Goal: Task Accomplishment & Management: Use online tool/utility

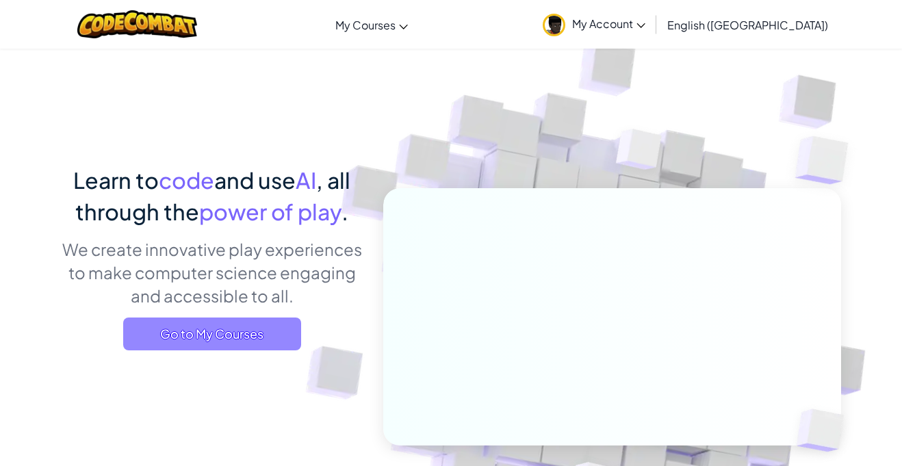
click at [159, 339] on span "Go to My Courses" at bounding box center [212, 334] width 178 height 33
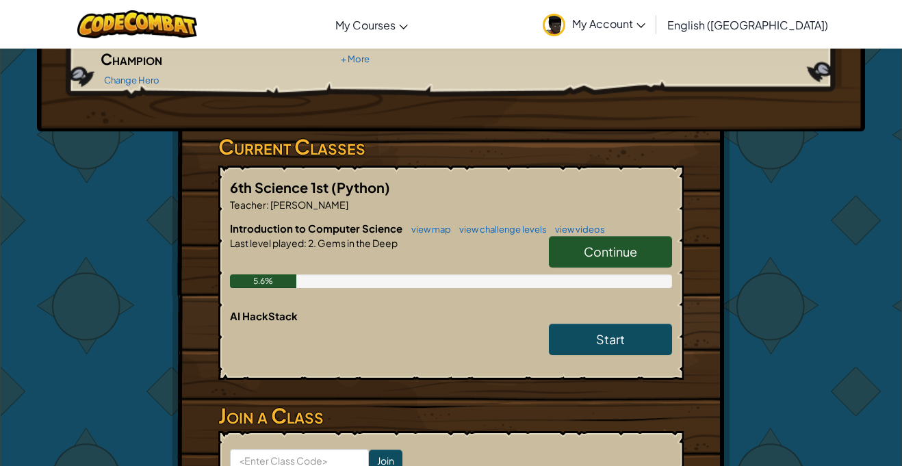
scroll to position [174, 0]
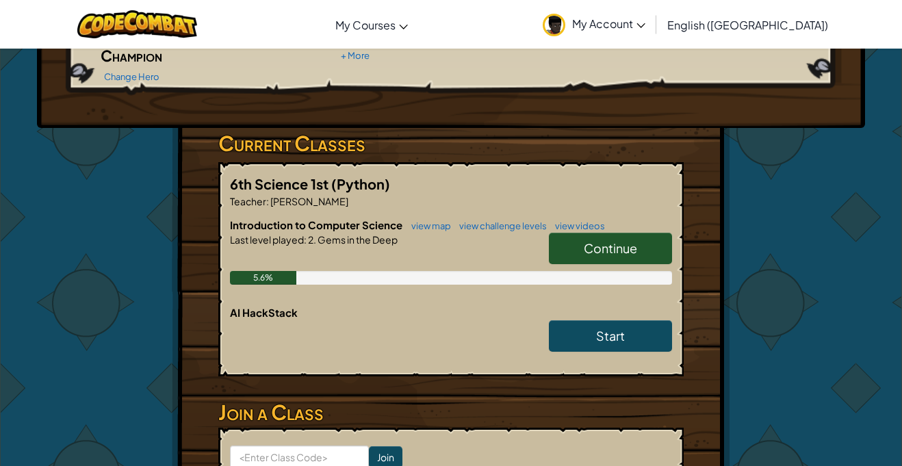
click at [639, 233] on link "Continue" at bounding box center [610, 248] width 123 height 31
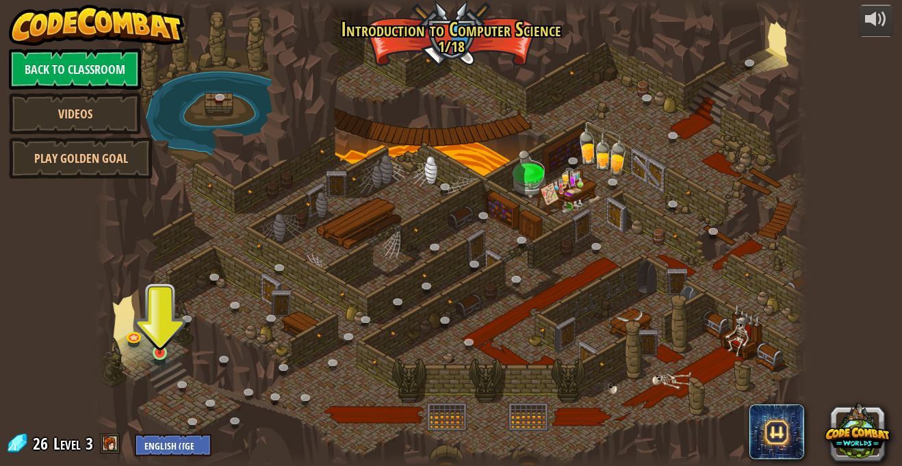
click at [159, 355] on img at bounding box center [159, 335] width 17 height 40
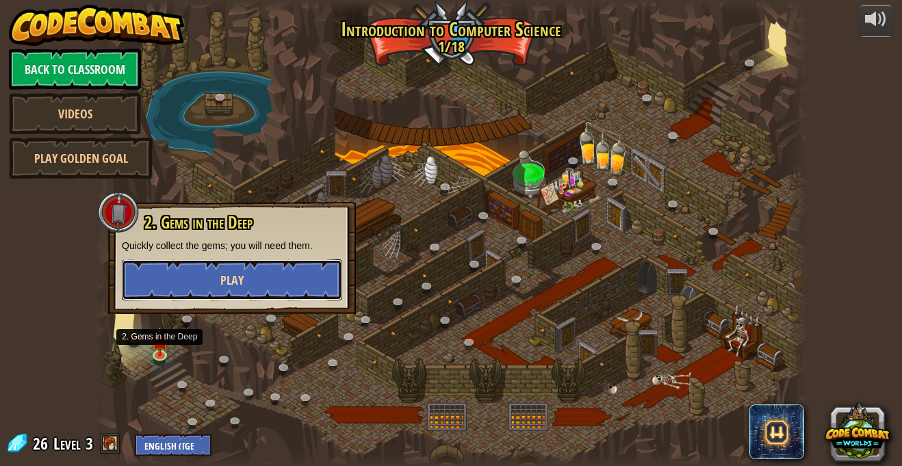
click at [263, 279] on button "Play" at bounding box center [232, 279] width 220 height 41
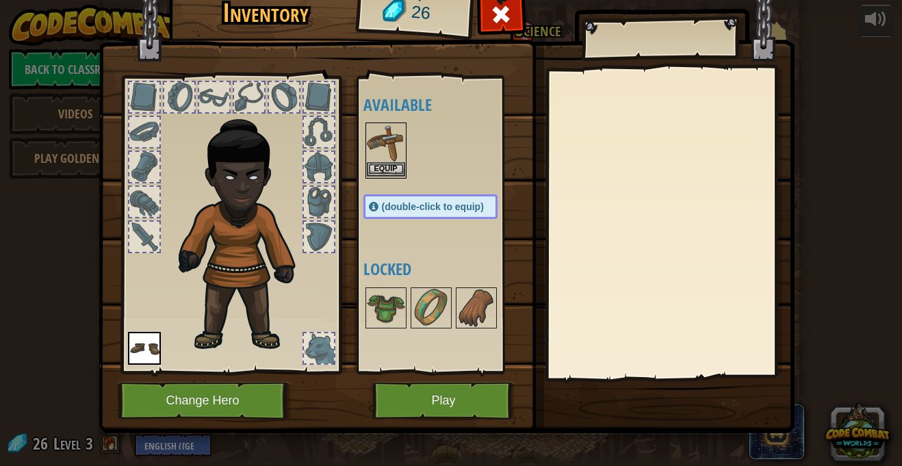
click at [387, 153] on img at bounding box center [386, 143] width 38 height 38
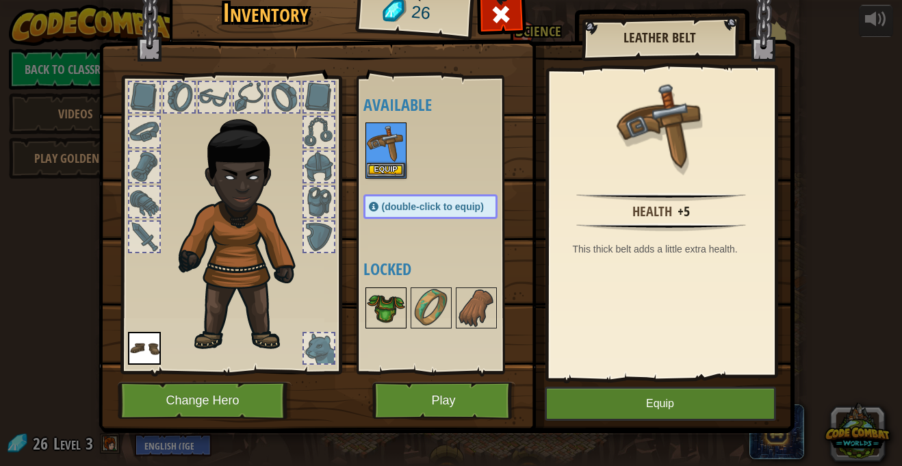
click at [396, 313] on img at bounding box center [386, 308] width 38 height 38
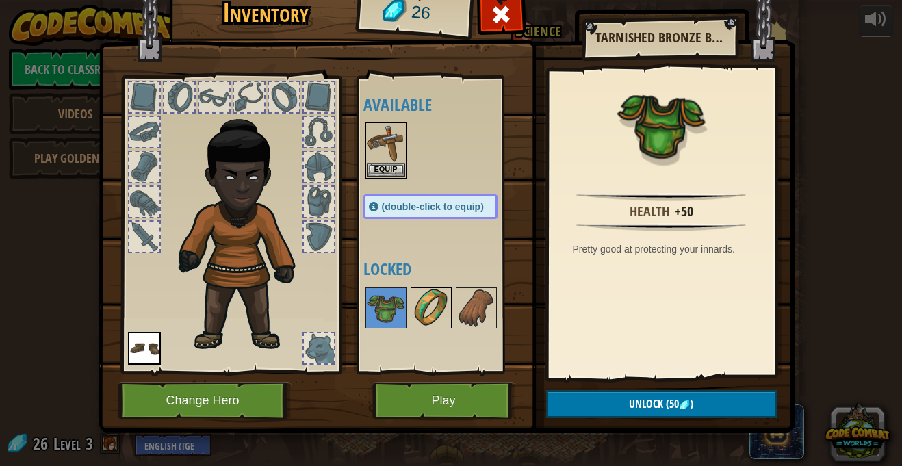
click at [417, 298] on img at bounding box center [431, 308] width 38 height 38
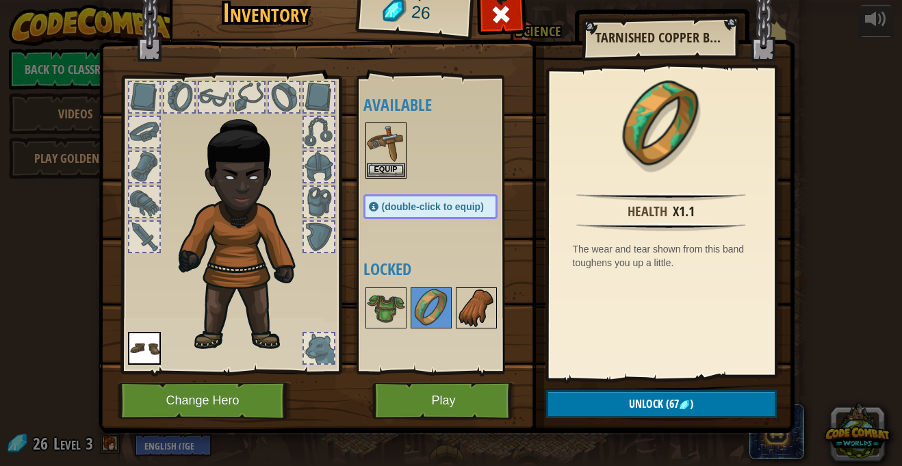
click at [486, 324] on img at bounding box center [476, 308] width 38 height 38
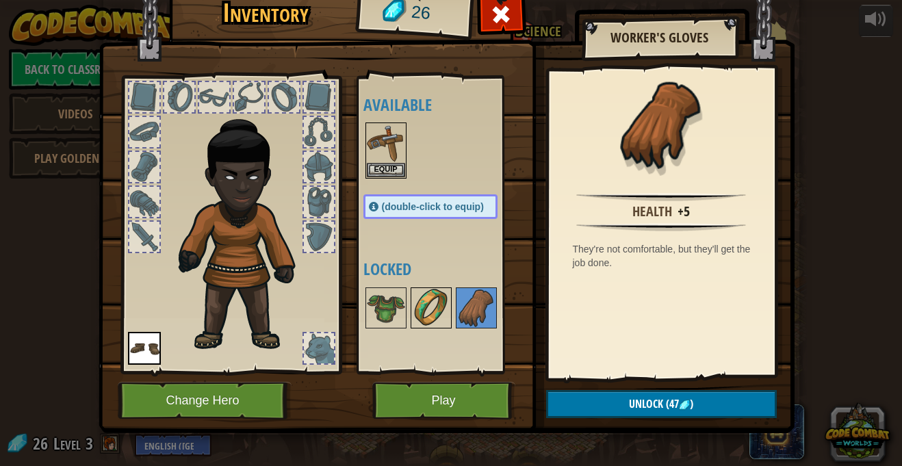
click at [437, 307] on img at bounding box center [431, 308] width 38 height 38
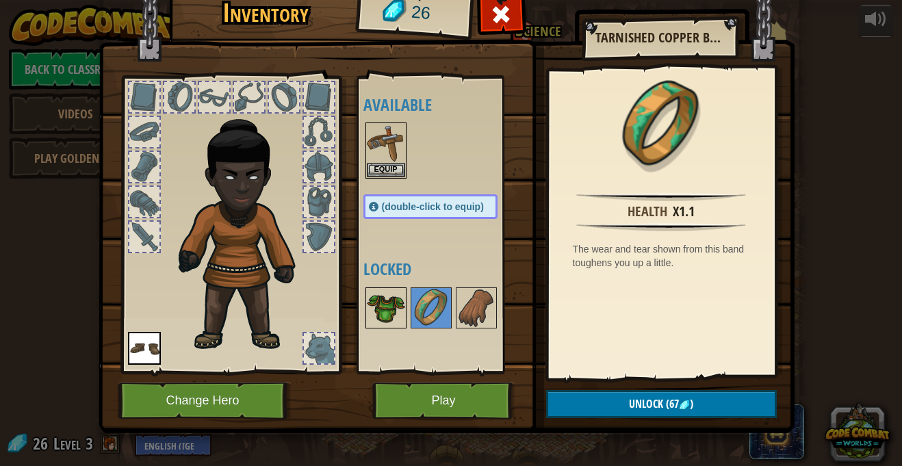
click at [389, 316] on img at bounding box center [386, 308] width 38 height 38
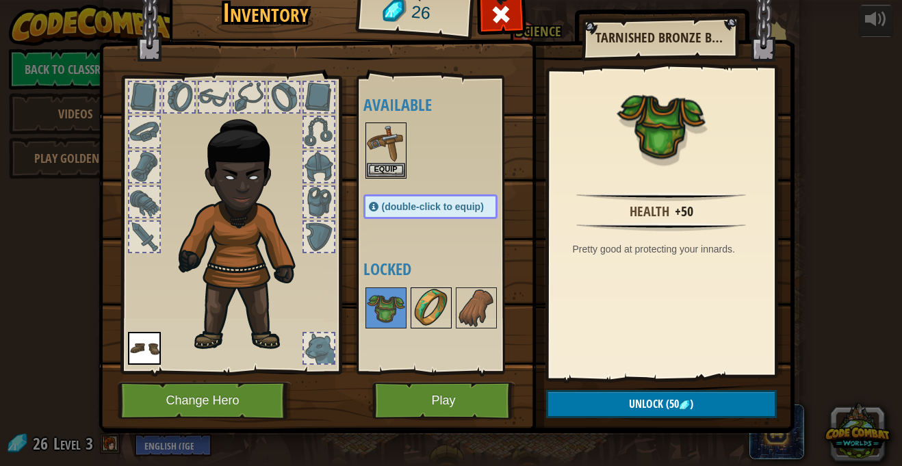
click at [439, 315] on img at bounding box center [431, 308] width 38 height 38
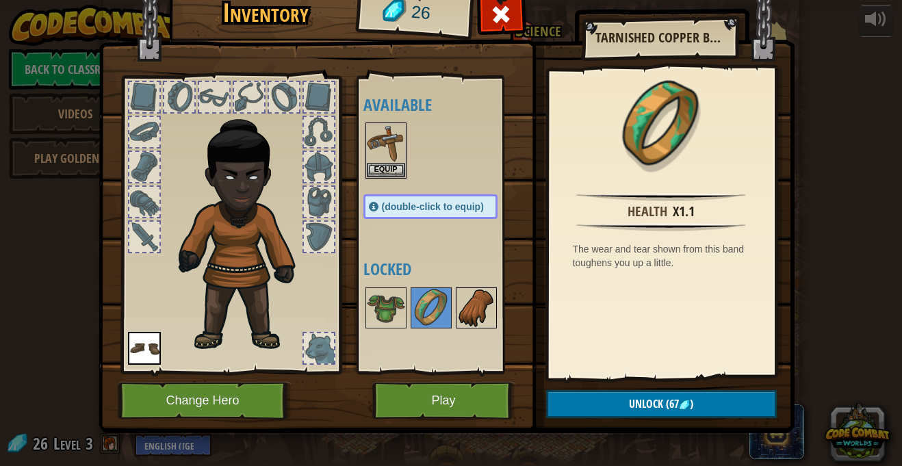
click at [487, 309] on img at bounding box center [476, 308] width 38 height 38
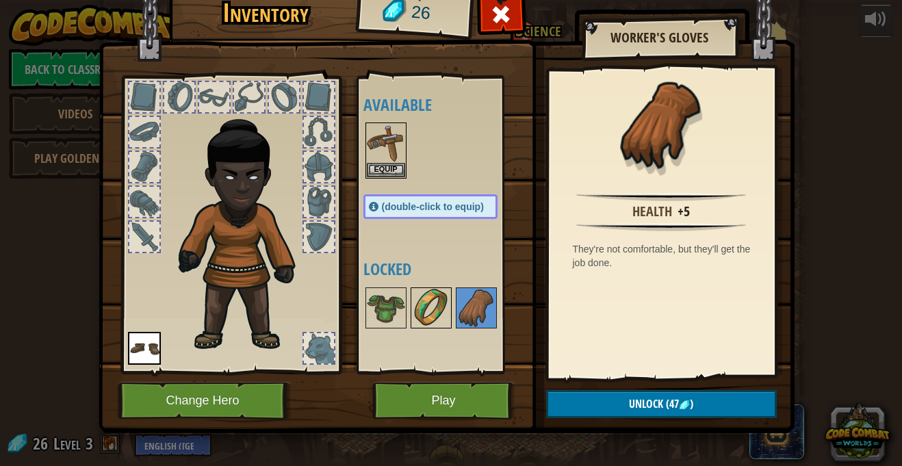
click at [432, 322] on img at bounding box center [431, 308] width 38 height 38
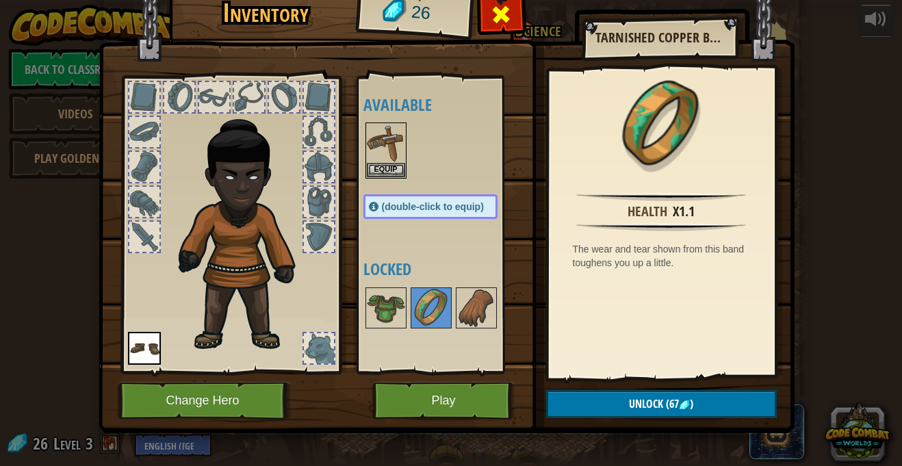
click at [504, 23] on span at bounding box center [501, 14] width 22 height 22
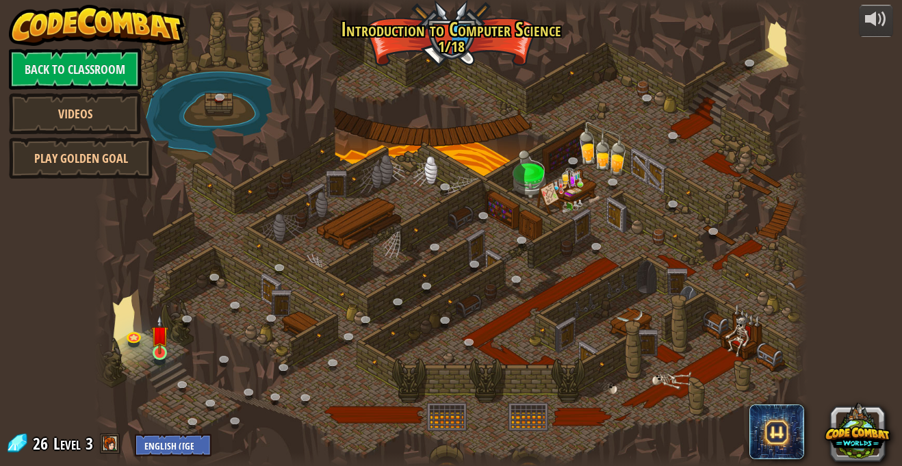
click at [165, 347] on img at bounding box center [159, 335] width 17 height 40
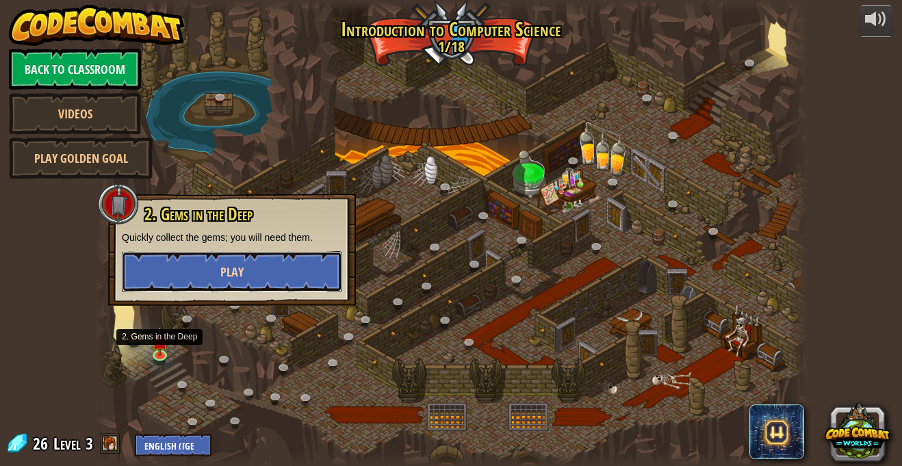
click at [236, 277] on span "Play" at bounding box center [231, 271] width 23 height 17
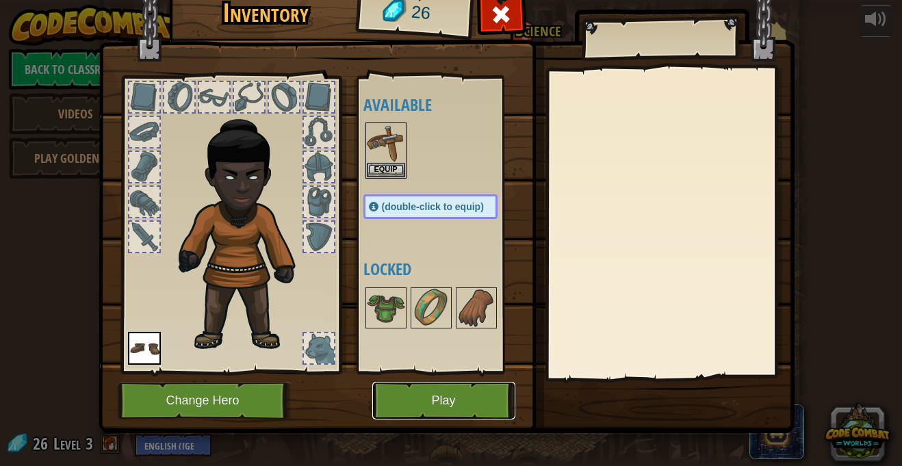
click at [487, 386] on button "Play" at bounding box center [443, 401] width 143 height 38
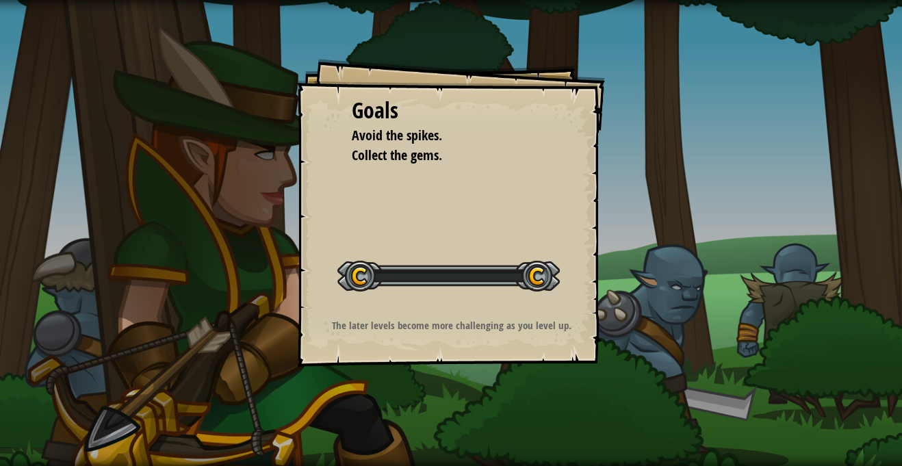
click at [463, 404] on div "Goals Avoid the spikes. Collect the gems. Start Level Error loading from server…" at bounding box center [451, 233] width 902 height 466
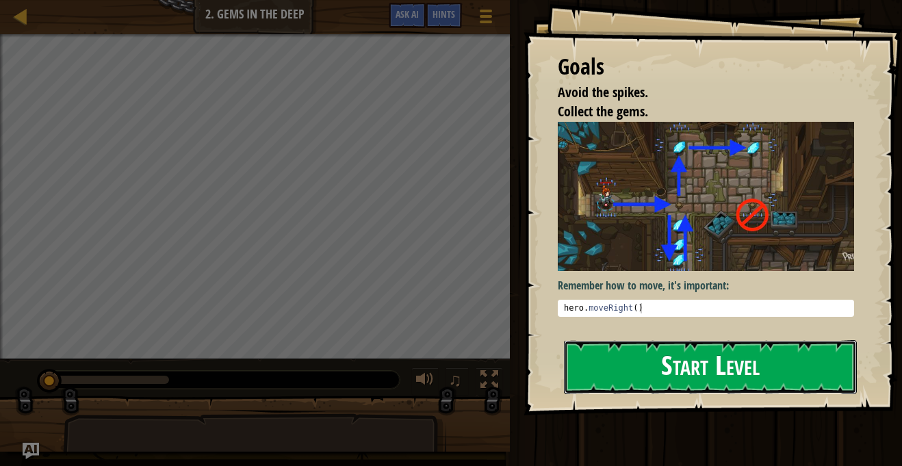
click at [748, 359] on button "Start Level" at bounding box center [710, 367] width 293 height 54
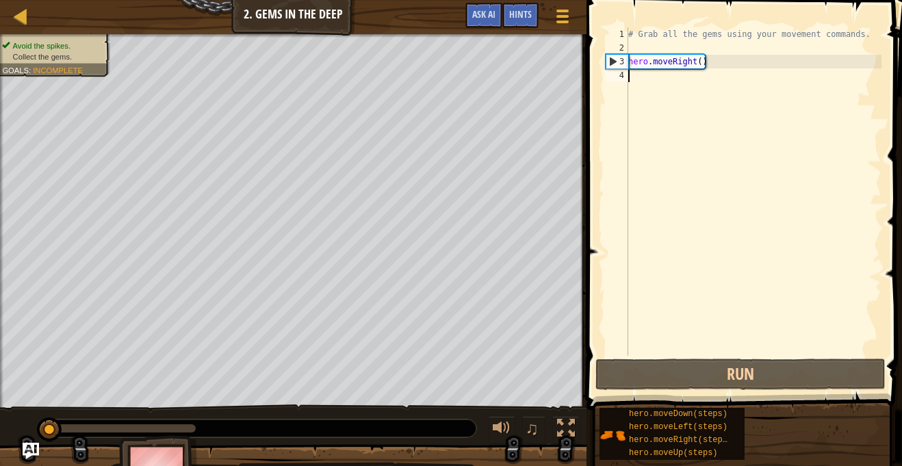
scroll to position [6, 0]
type textarea "mo"
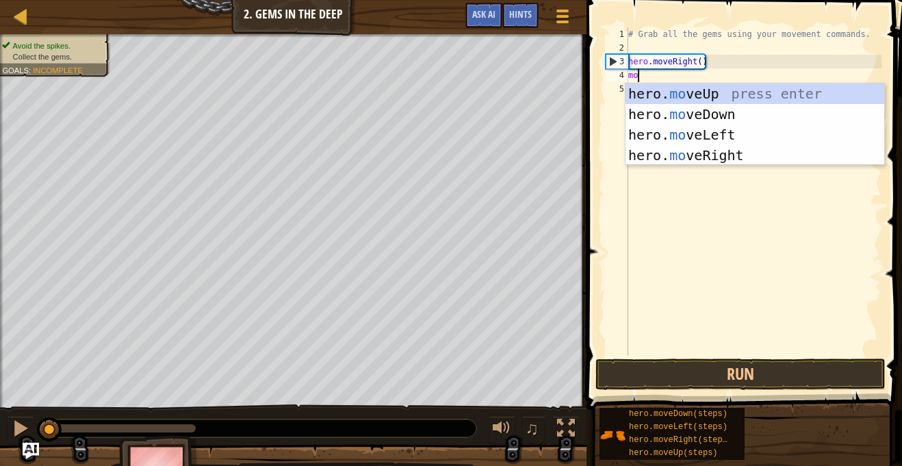
scroll to position [6, 1]
click at [731, 123] on div "hero. mo veUp press enter hero. mo veDown press enter hero. mo veLeft press ent…" at bounding box center [755, 144] width 259 height 123
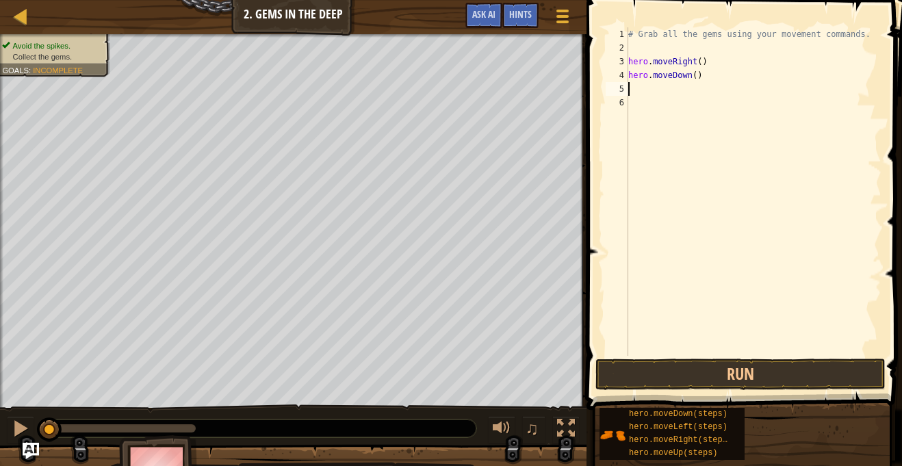
scroll to position [6, 0]
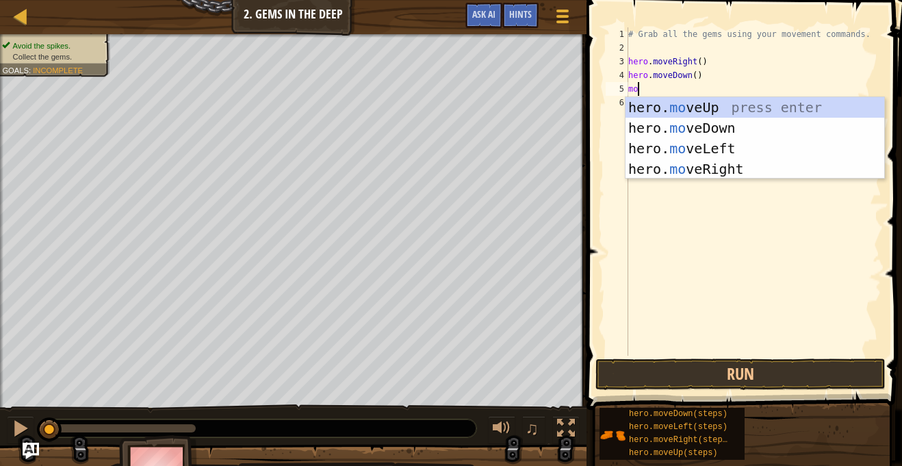
type textarea "mov"
click at [756, 107] on div "hero. mov eUp press enter hero. mov eDown press enter hero. mov eLeft press ent…" at bounding box center [755, 158] width 259 height 123
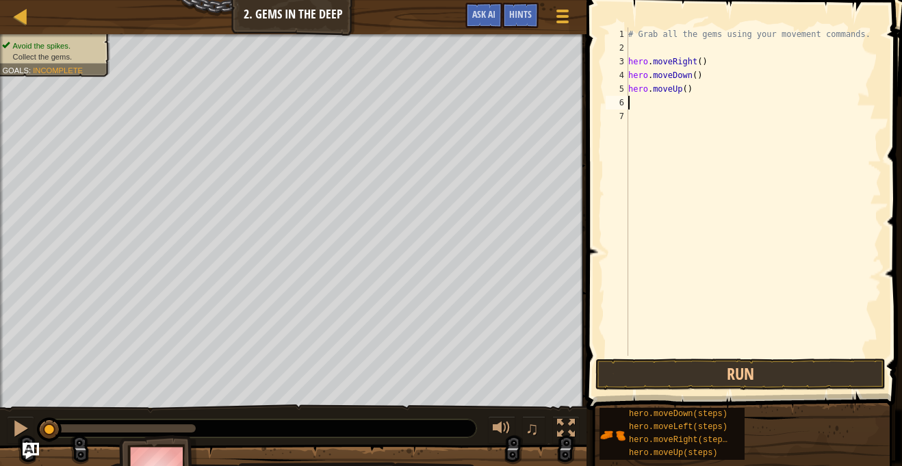
scroll to position [6, 0]
type textarea "m"
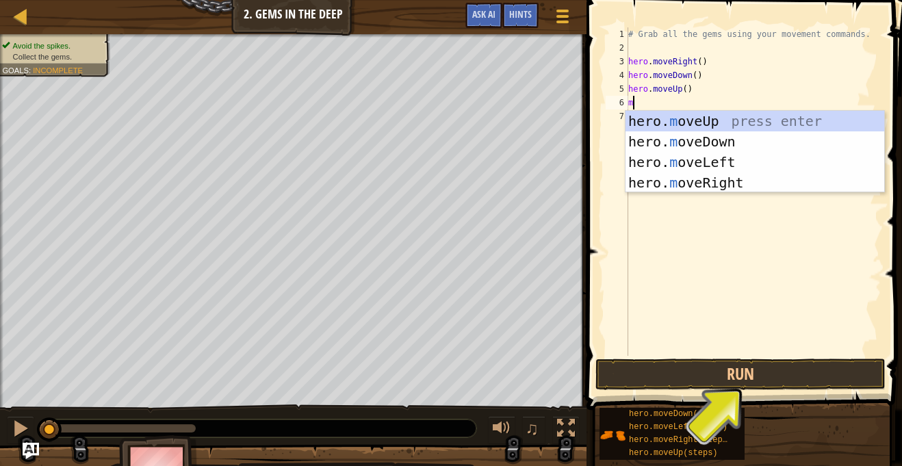
click at [711, 169] on div "hero. m oveUp press enter hero. m oveDown press enter hero. m oveLeft press ent…" at bounding box center [755, 172] width 259 height 123
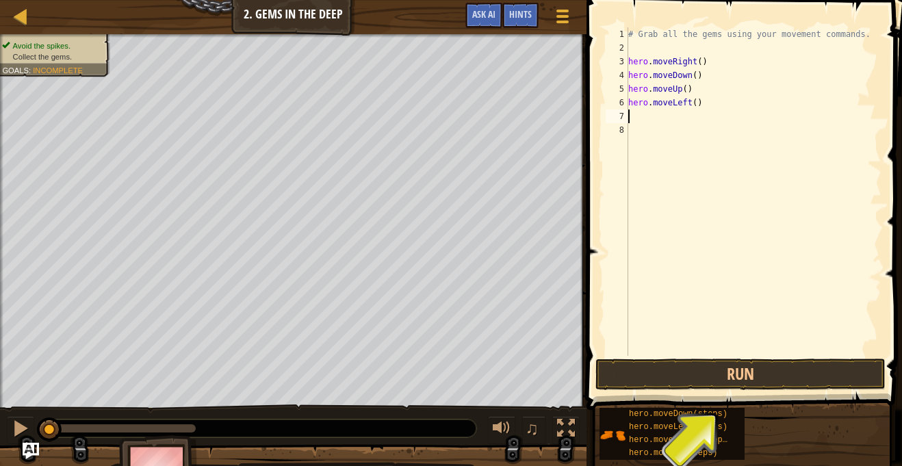
click at [686, 101] on div "# Grab all the gems using your movement commands. hero . moveRight ( ) hero . m…" at bounding box center [754, 205] width 256 height 356
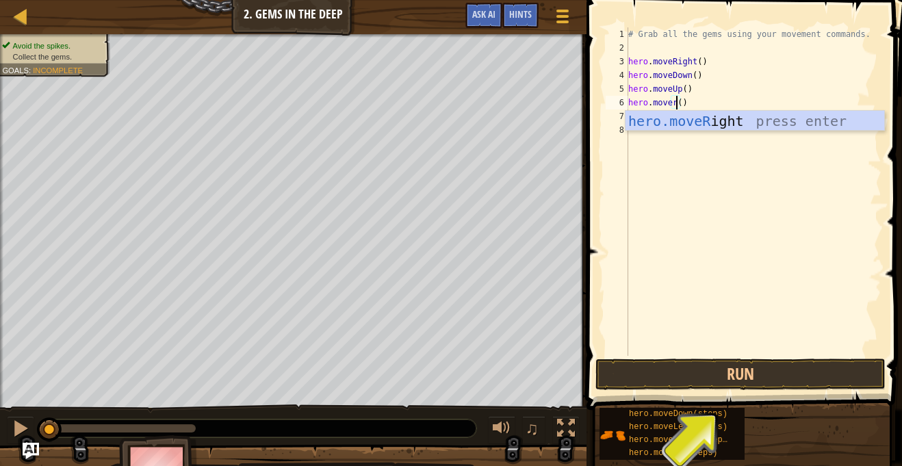
type textarea "hero.moveri()"
click at [747, 131] on div "# Grab all the gems using your movement commands. hero . moveRight ( ) hero . m…" at bounding box center [754, 205] width 256 height 356
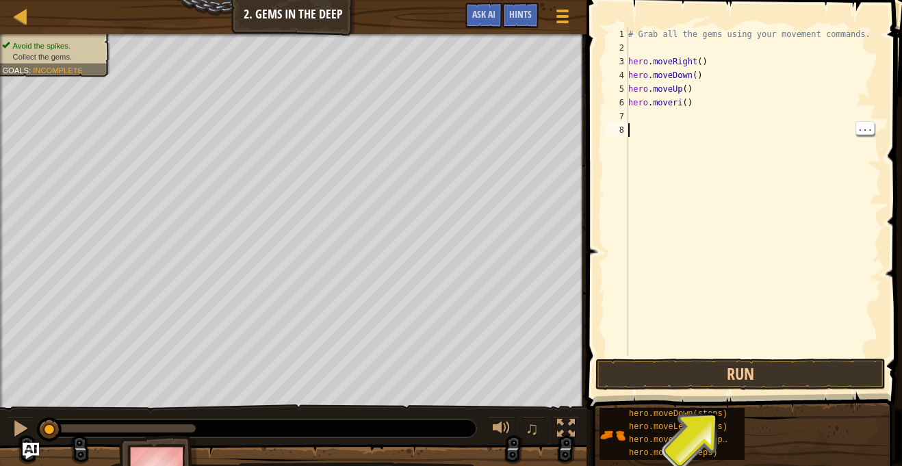
scroll to position [6, 0]
click at [680, 103] on div "# Grab all the gems using your movement commands. hero . moveRight ( ) hero . m…" at bounding box center [754, 205] width 256 height 356
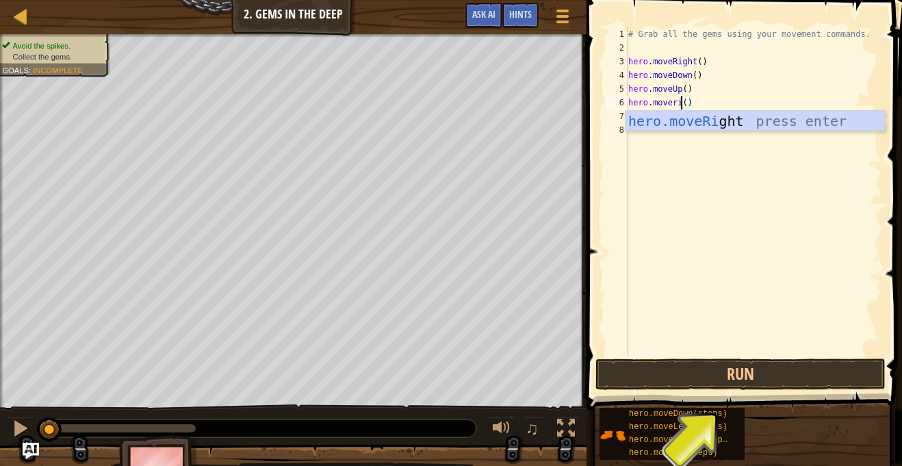
click at [724, 127] on div "hero.moveRi ght press enter" at bounding box center [755, 142] width 259 height 62
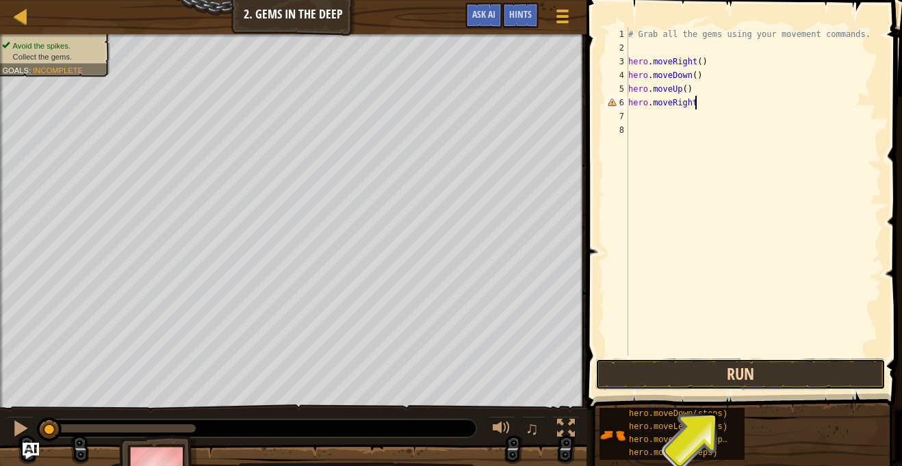
click at [732, 377] on button "Run" at bounding box center [740, 374] width 290 height 31
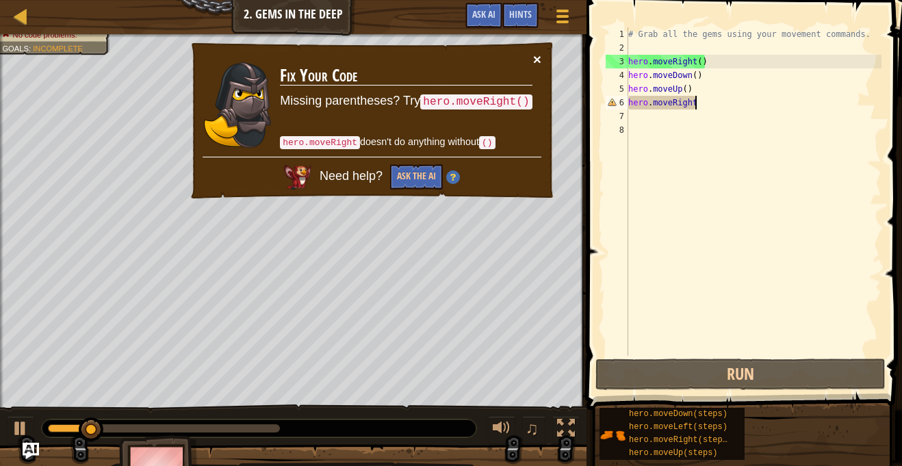
click at [541, 60] on button "×" at bounding box center [537, 59] width 8 height 14
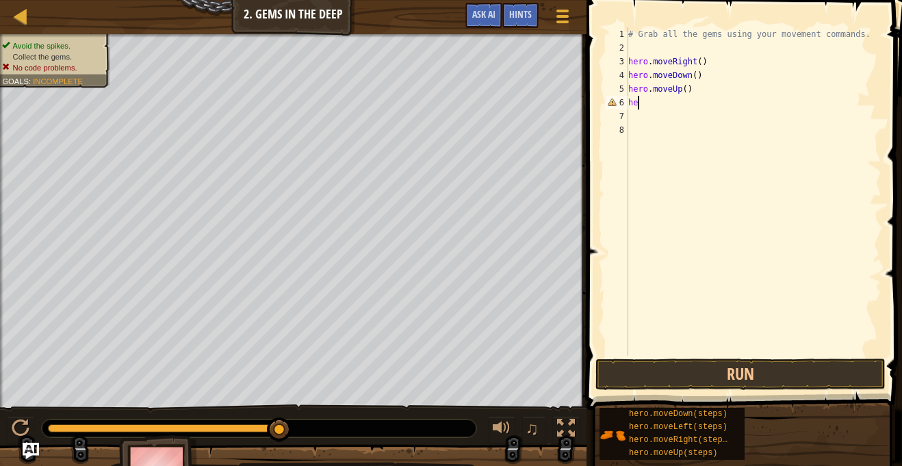
scroll to position [6, 1]
type textarea "h"
type textarea "m"
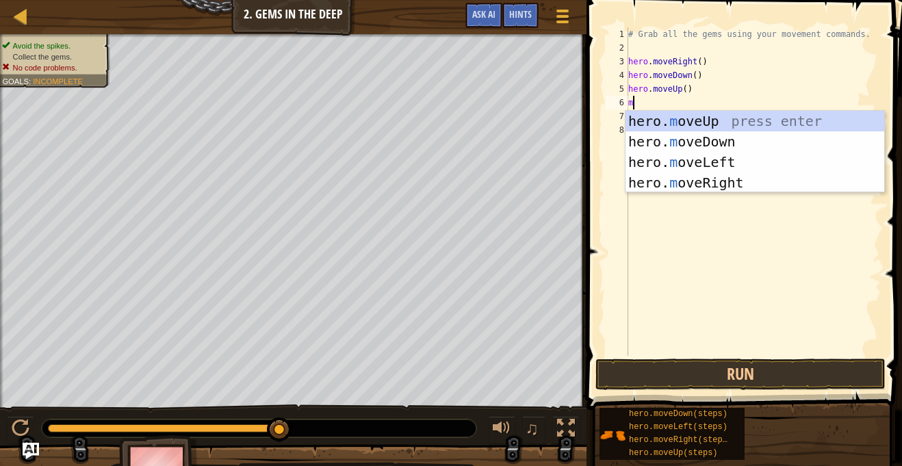
click at [729, 188] on div "hero. m oveUp press enter hero. m oveDown press enter hero. m oveLeft press ent…" at bounding box center [755, 172] width 259 height 123
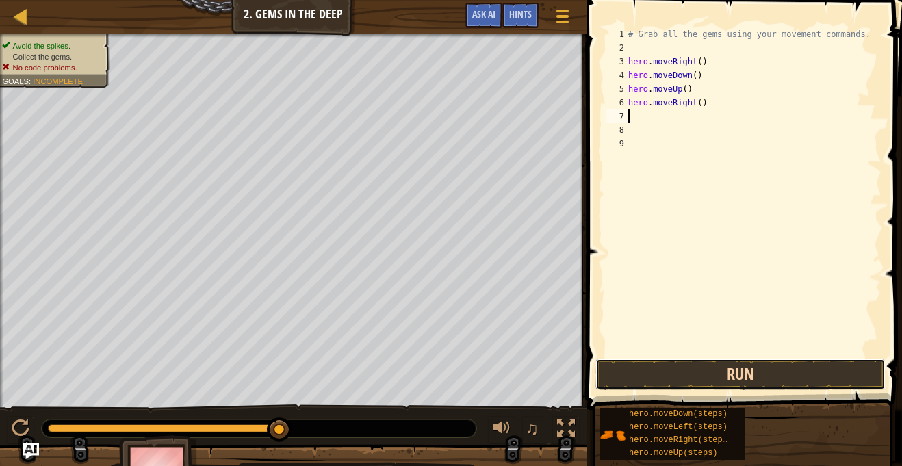
click at [809, 369] on button "Run" at bounding box center [740, 374] width 290 height 31
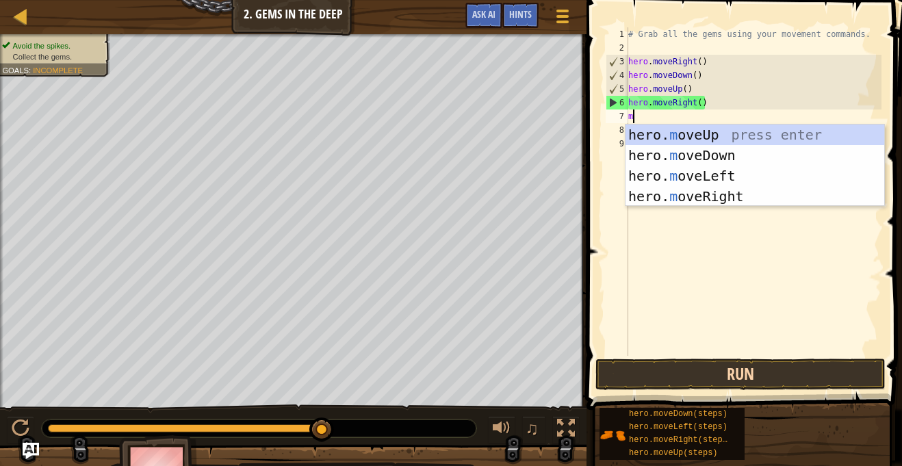
type textarea "mo"
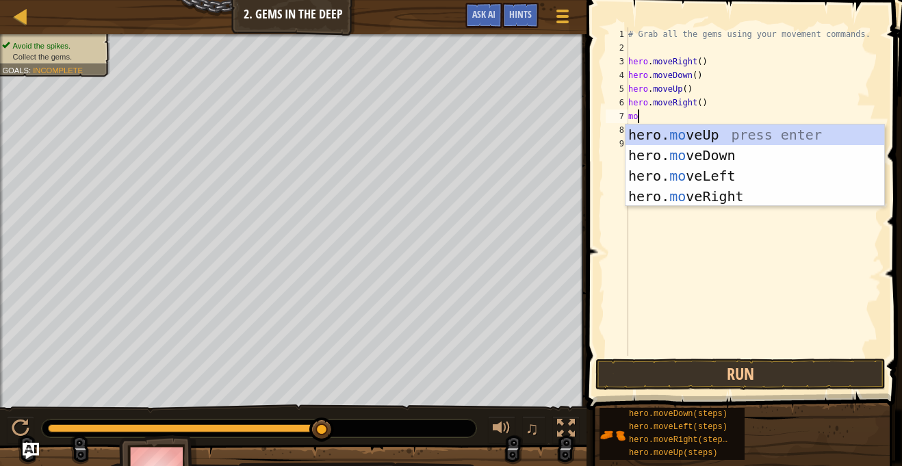
click at [723, 136] on div "hero. mo veUp press enter hero. mo veDown press enter hero. mo veLeft press ent…" at bounding box center [755, 186] width 259 height 123
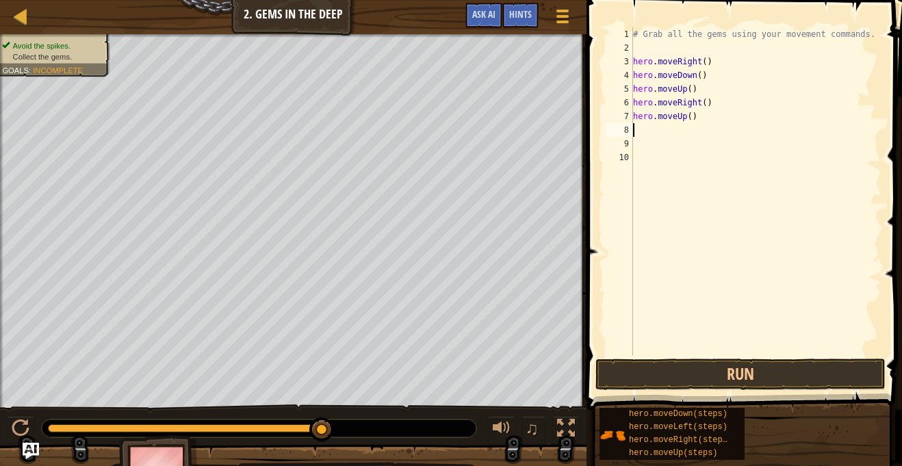
type textarea "m"
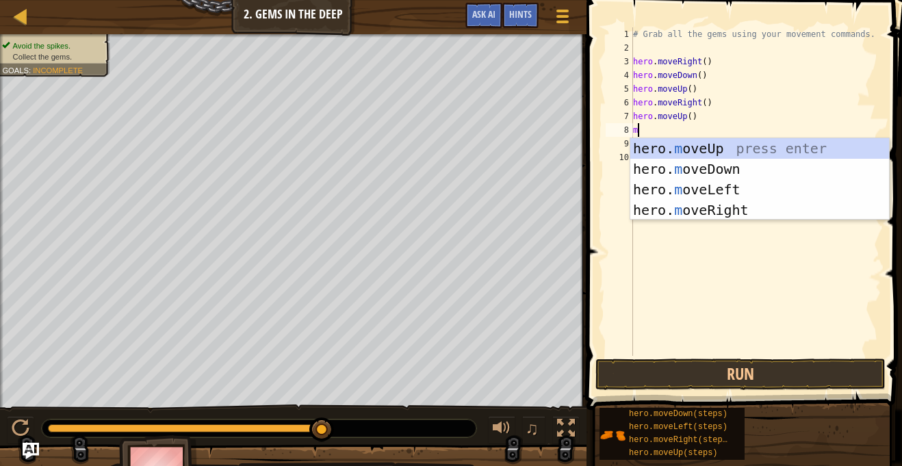
click at [711, 211] on div "hero. m oveUp press enter hero. m oveDown press enter hero. m oveLeft press ent…" at bounding box center [759, 199] width 259 height 123
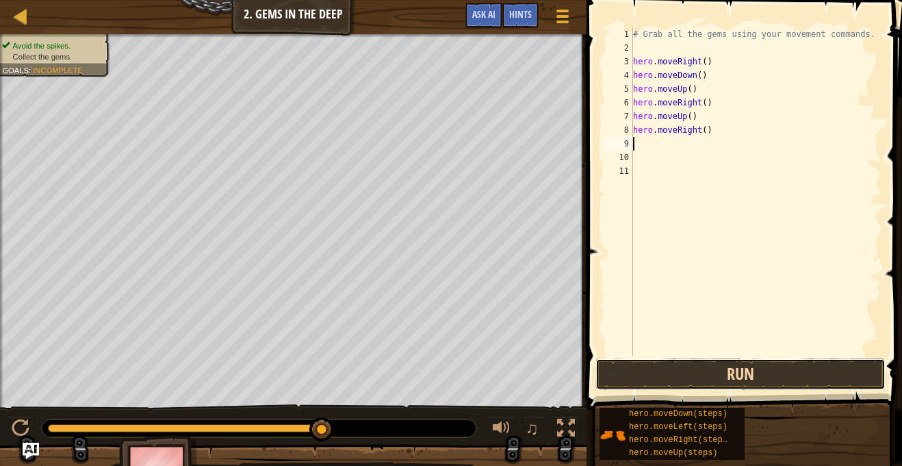
click at [710, 366] on button "Run" at bounding box center [740, 374] width 290 height 31
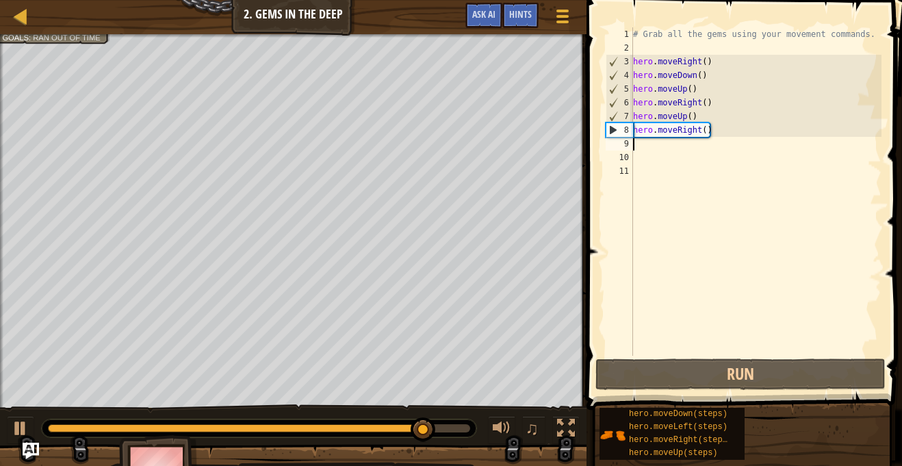
click at [695, 133] on div "# Grab all the gems using your movement commands. hero . moveRight ( ) hero . m…" at bounding box center [755, 205] width 251 height 356
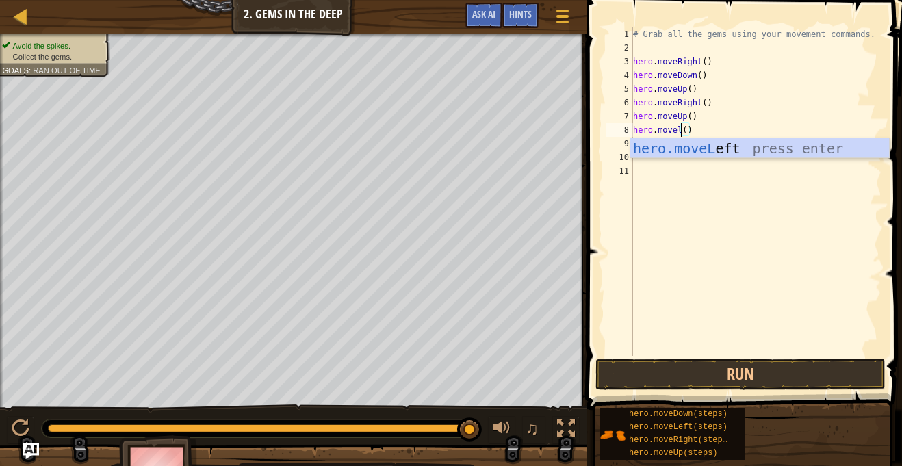
scroll to position [6, 8]
click at [751, 153] on div "hero.moveLeft press enter" at bounding box center [759, 169] width 259 height 62
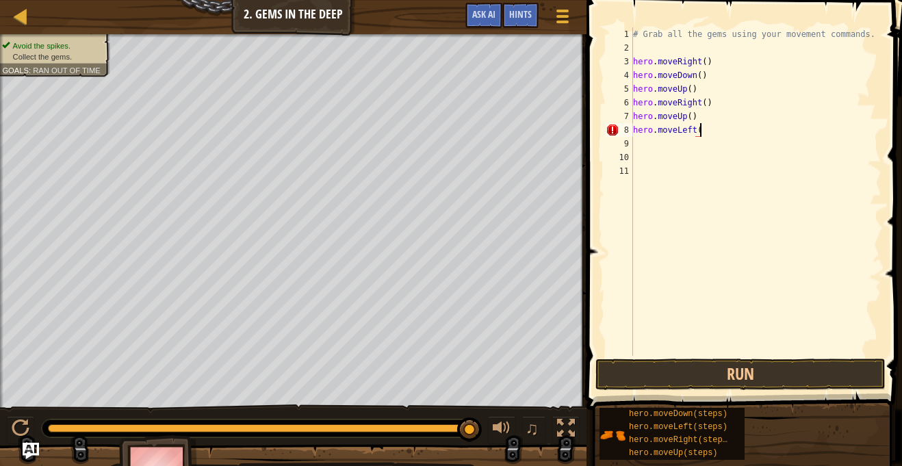
scroll to position [6, 10]
type textarea "hero.moveLeft()"
click at [766, 379] on button "Run" at bounding box center [740, 374] width 290 height 31
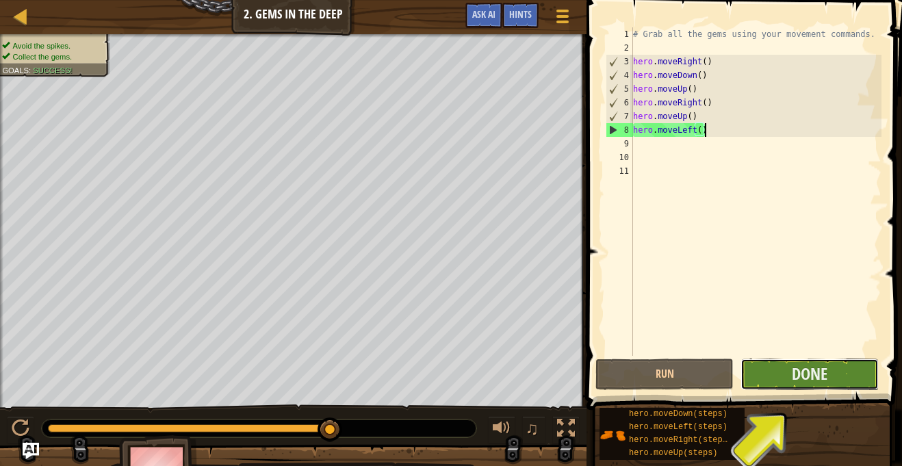
click at [843, 383] on button "Done" at bounding box center [810, 374] width 138 height 31
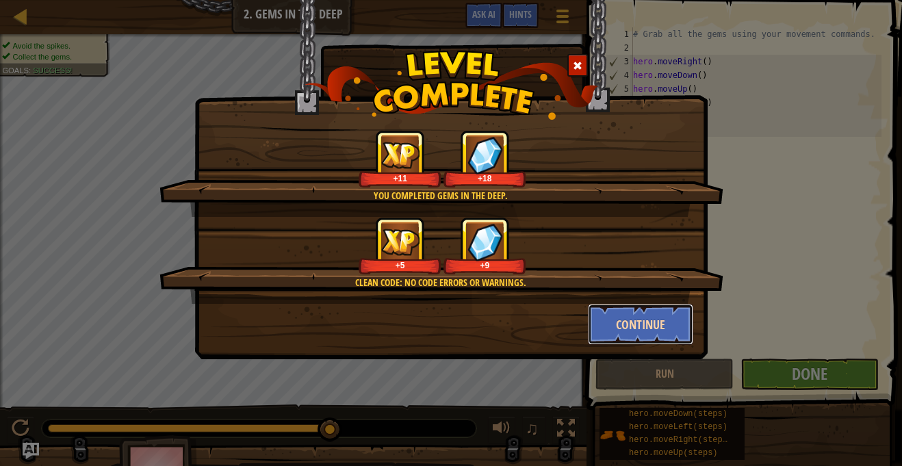
click at [645, 332] on button "Continue" at bounding box center [641, 324] width 106 height 41
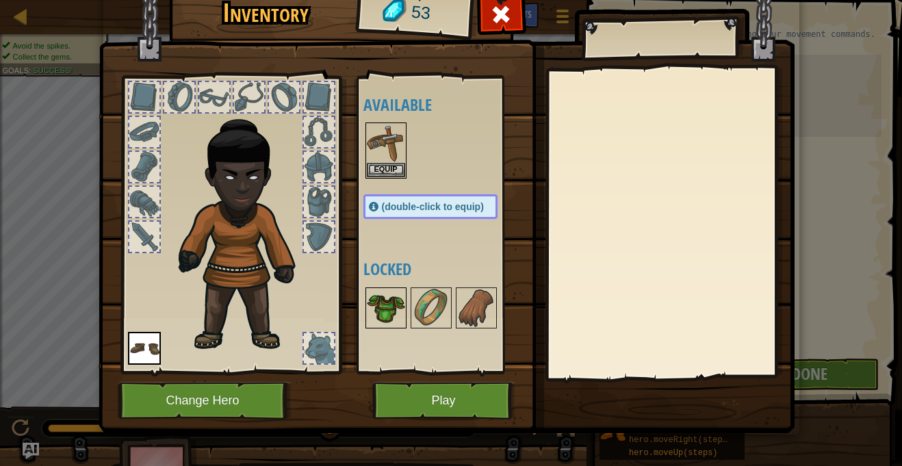
click at [383, 310] on img at bounding box center [386, 308] width 38 height 38
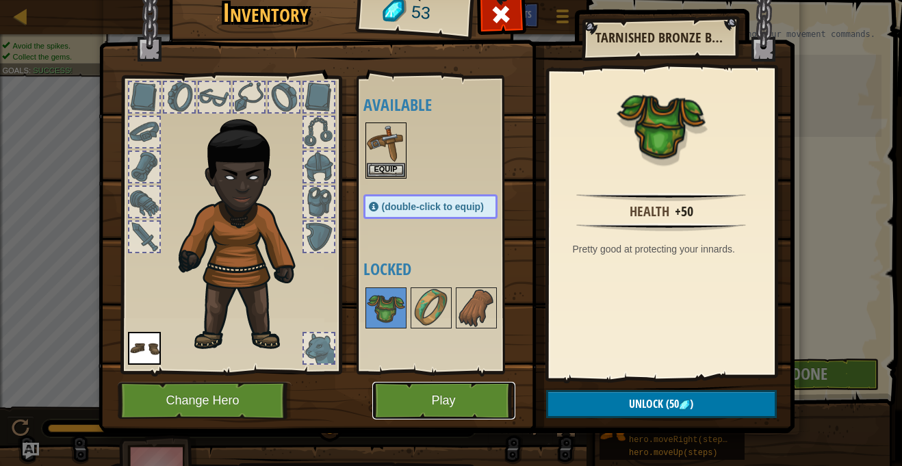
click at [478, 398] on button "Play" at bounding box center [443, 401] width 143 height 38
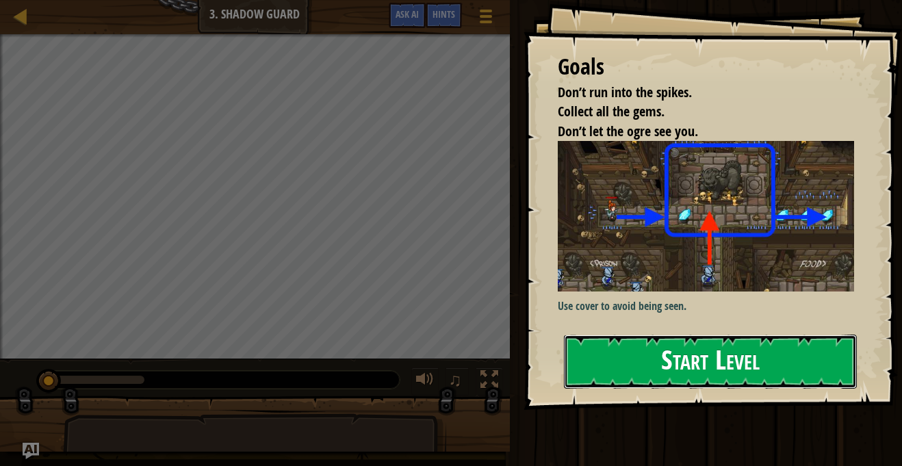
click at [749, 387] on button "Start Level" at bounding box center [710, 362] width 293 height 54
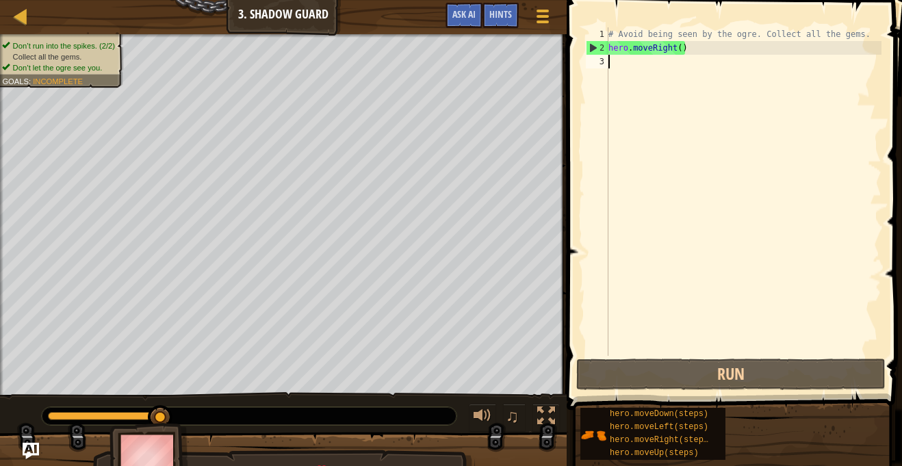
type textarea "m"
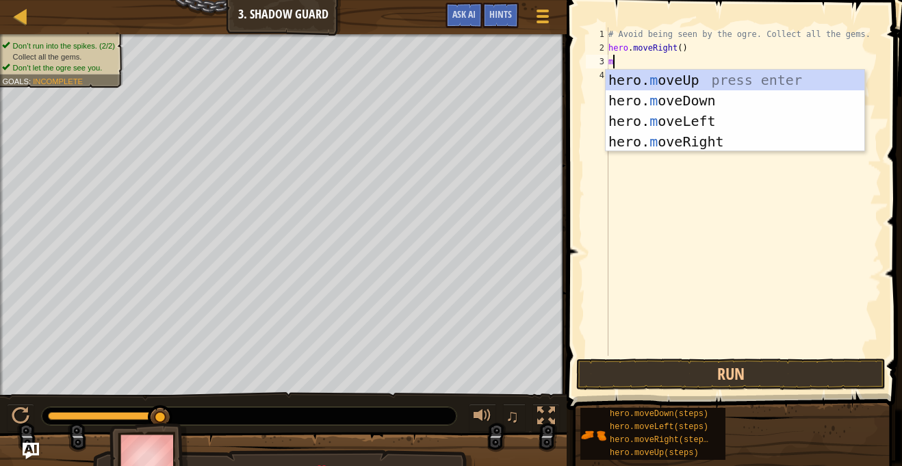
click at [716, 144] on div "hero. m oveUp press enter hero. m oveDown press enter hero. m oveLeft press ent…" at bounding box center [735, 131] width 259 height 123
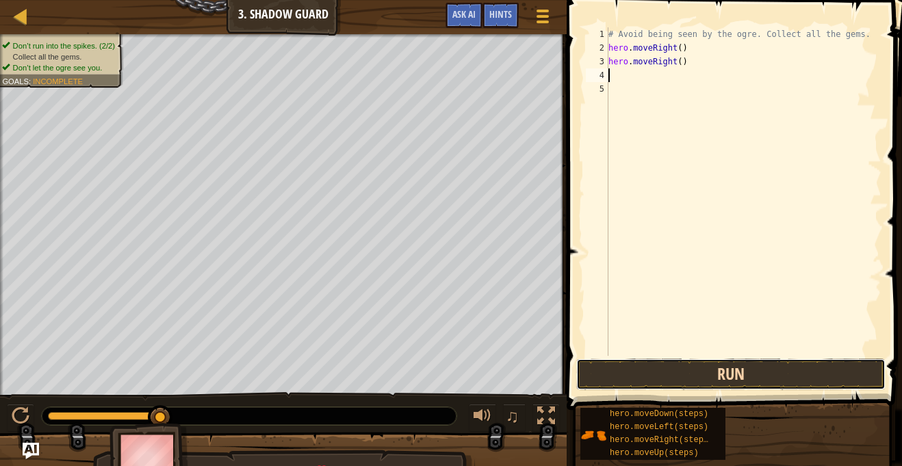
click at [776, 377] on button "Run" at bounding box center [730, 374] width 309 height 31
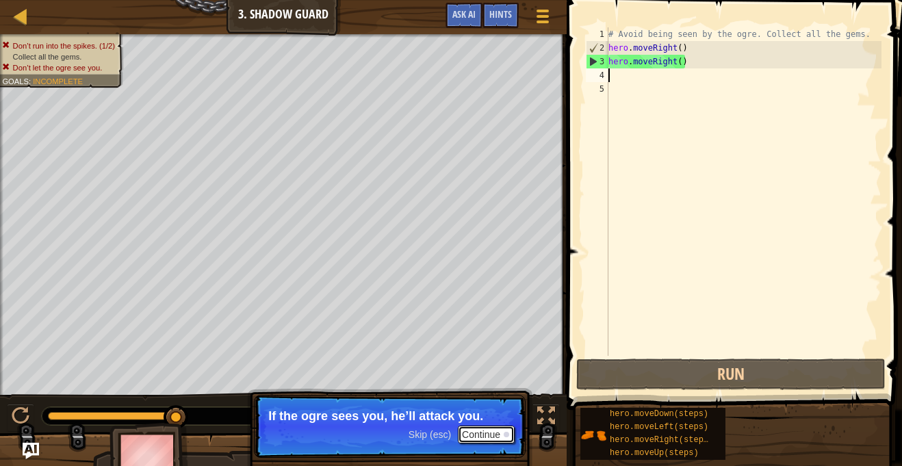
click at [476, 441] on button "Continue" at bounding box center [486, 435] width 57 height 18
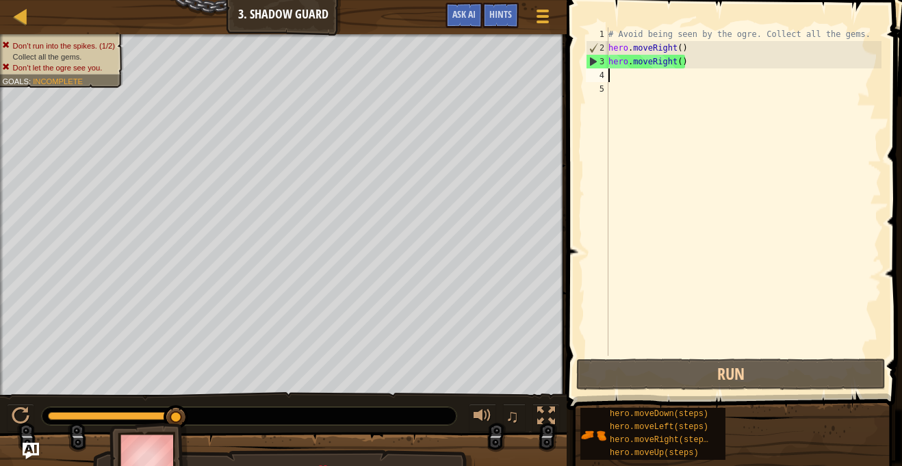
type textarea "mo"
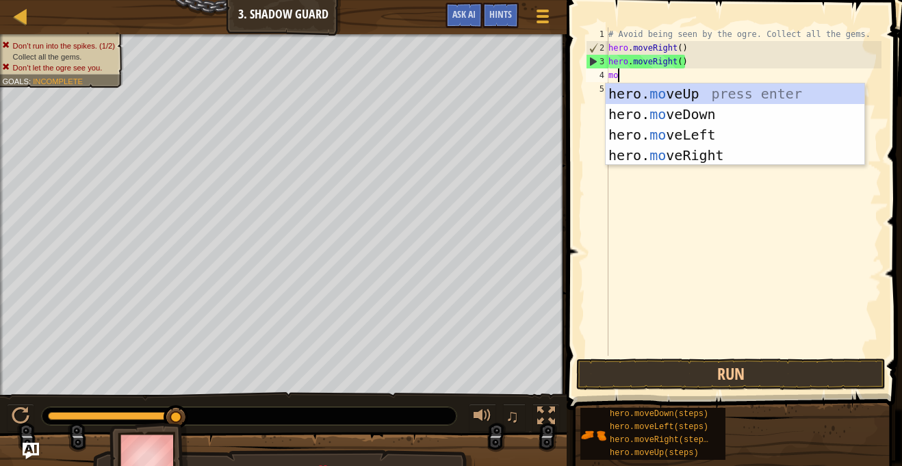
scroll to position [6, 1]
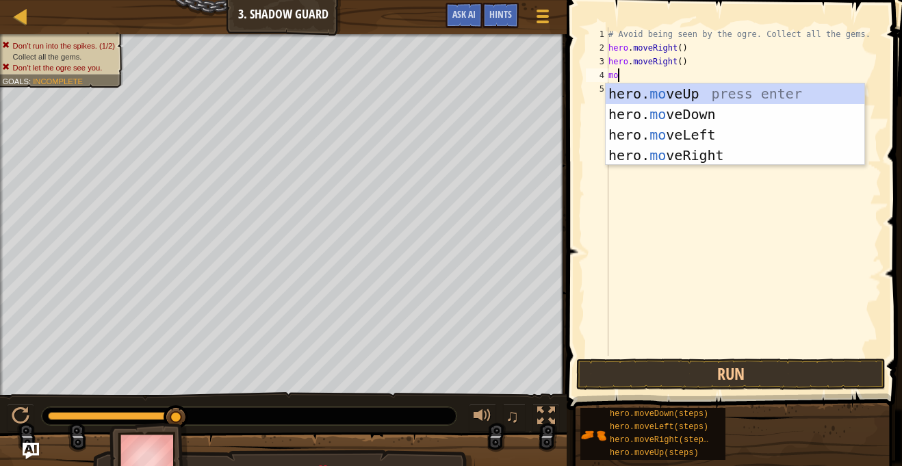
click at [739, 103] on div "hero. mo veUp press enter hero. mo veDown press enter hero. mo veLeft press ent…" at bounding box center [735, 144] width 259 height 123
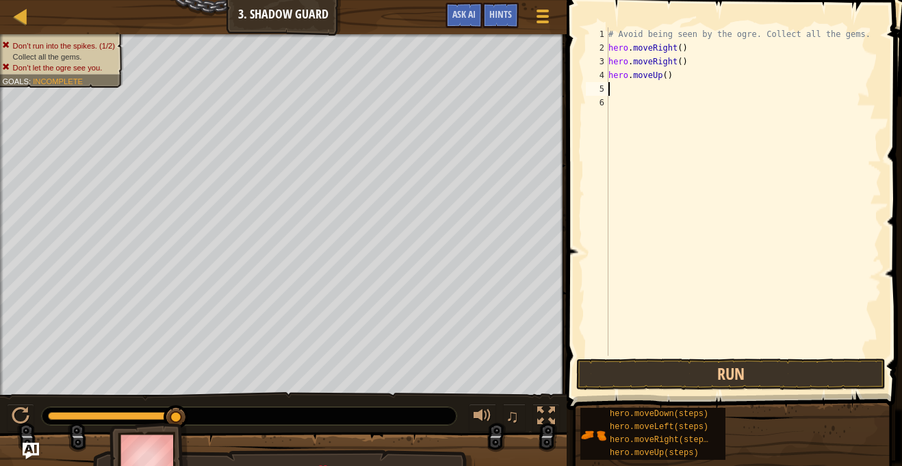
scroll to position [6, 0]
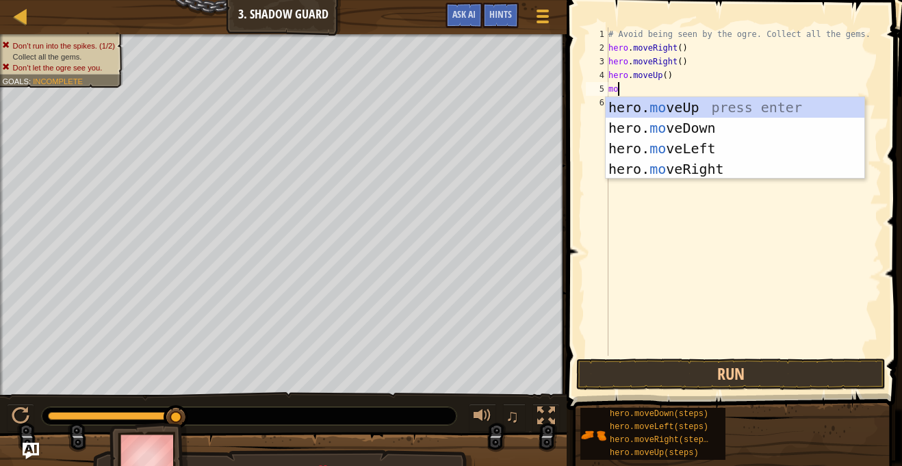
type textarea "mov"
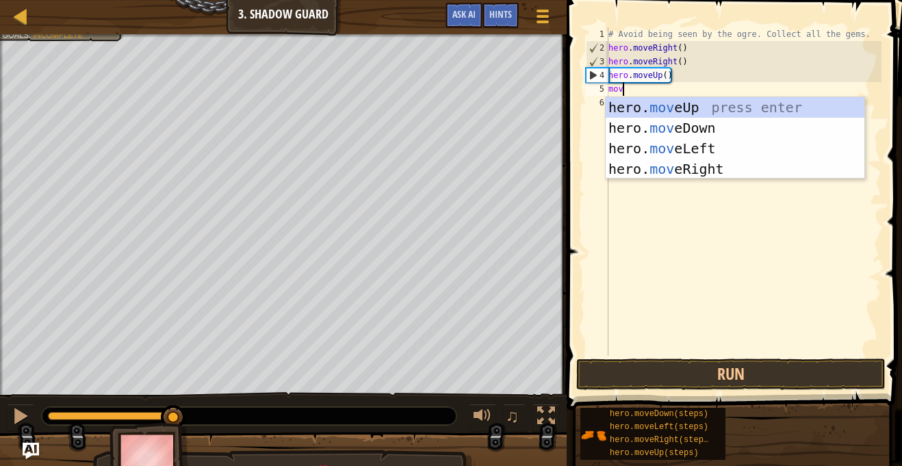
click at [703, 151] on div "hero. mov eUp press enter hero. mov eDown press enter hero. mov eLeft press ent…" at bounding box center [735, 158] width 259 height 123
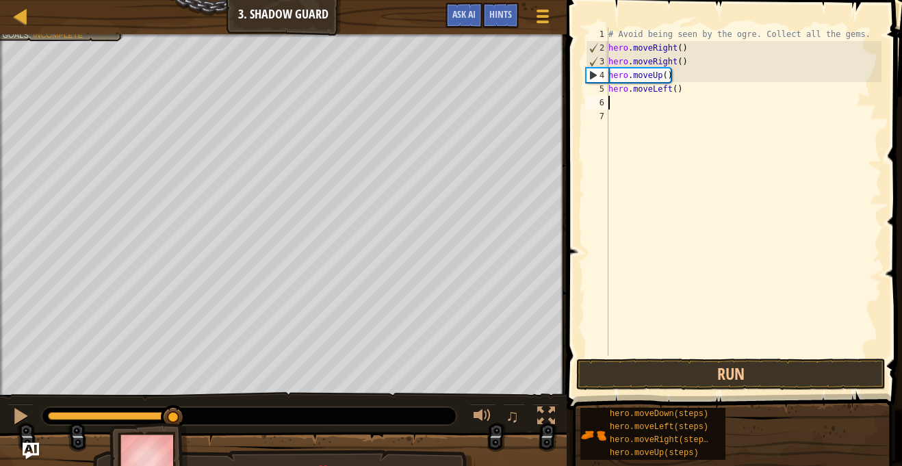
scroll to position [6, 0]
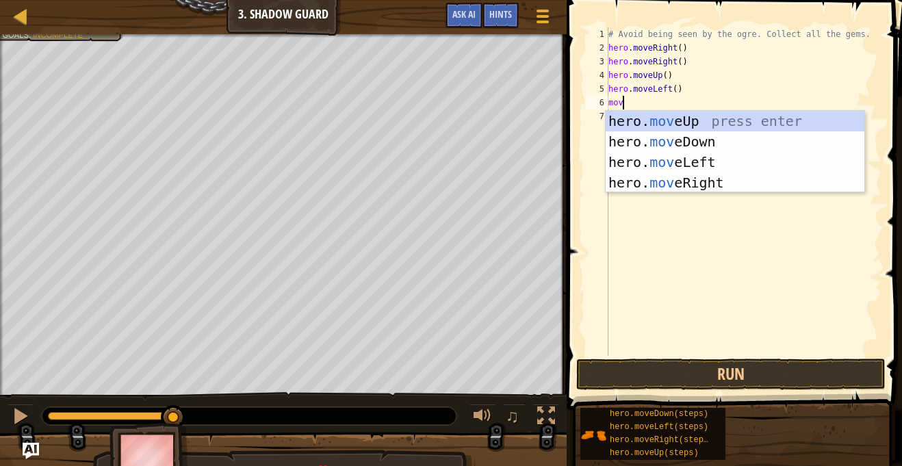
type textarea "move"
click at [722, 188] on div "hero. move Up press enter hero. move Down press enter hero. move Left press ent…" at bounding box center [735, 172] width 259 height 123
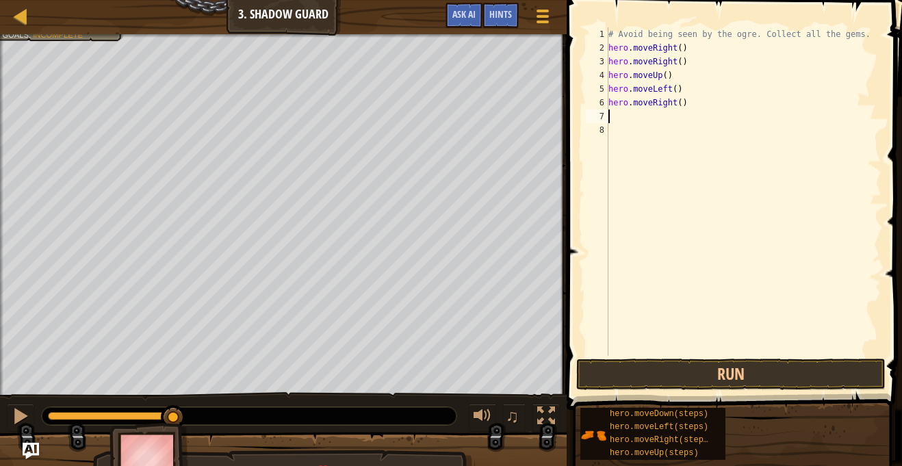
scroll to position [6, 0]
type textarea "m"
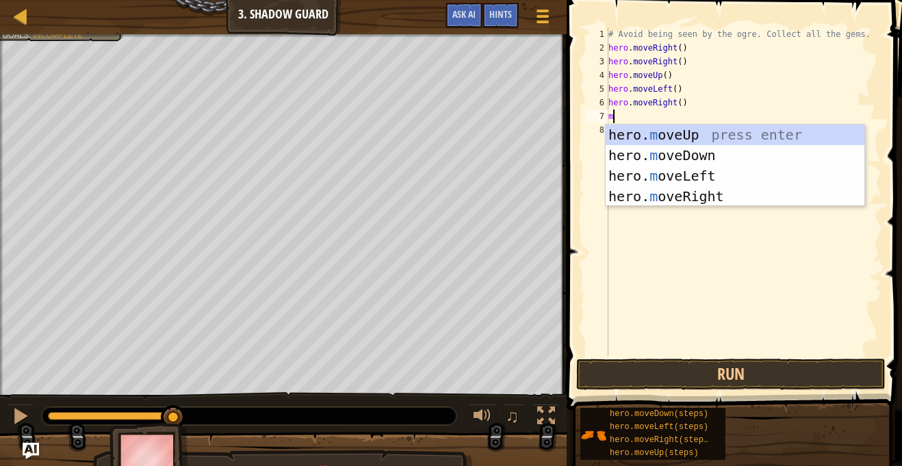
click at [710, 158] on div "hero. m oveUp press enter hero. m oveDown press enter hero. m oveLeft press ent…" at bounding box center [735, 186] width 259 height 123
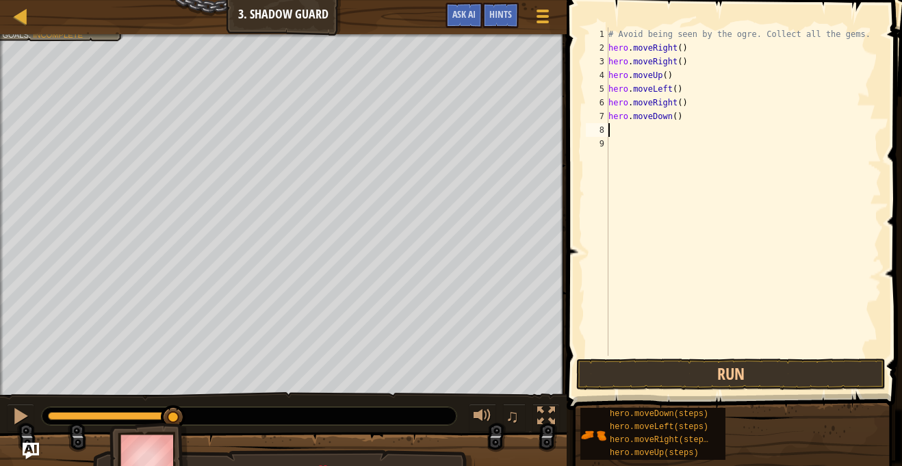
type textarea "mo"
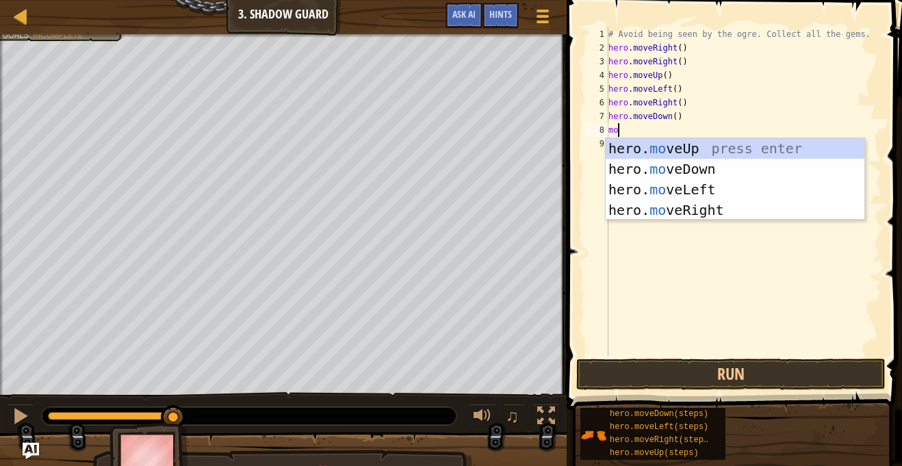
scroll to position [6, 1]
click at [708, 212] on div "hero. mo veUp press enter hero. mo veDown press enter hero. mo veLeft press ent…" at bounding box center [735, 199] width 259 height 123
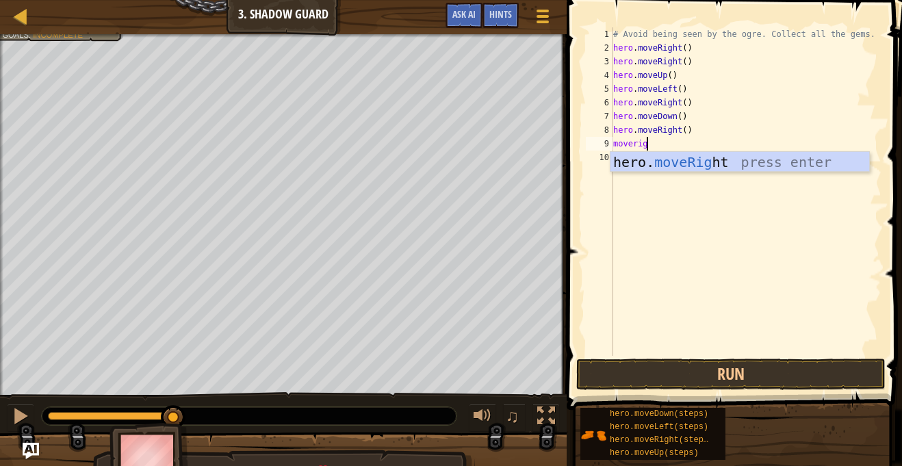
type textarea "moveright"
click at [727, 175] on div "# Avoid being seen by the ogre. Collect all the gems. hero . moveRight ( ) hero…" at bounding box center [745, 205] width 271 height 356
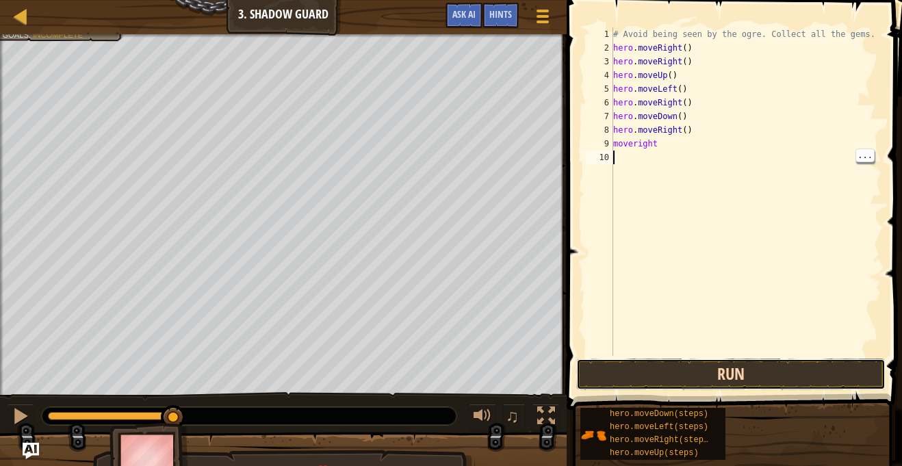
click at [712, 378] on button "Run" at bounding box center [730, 374] width 309 height 31
